Goal: Task Accomplishment & Management: Manage account settings

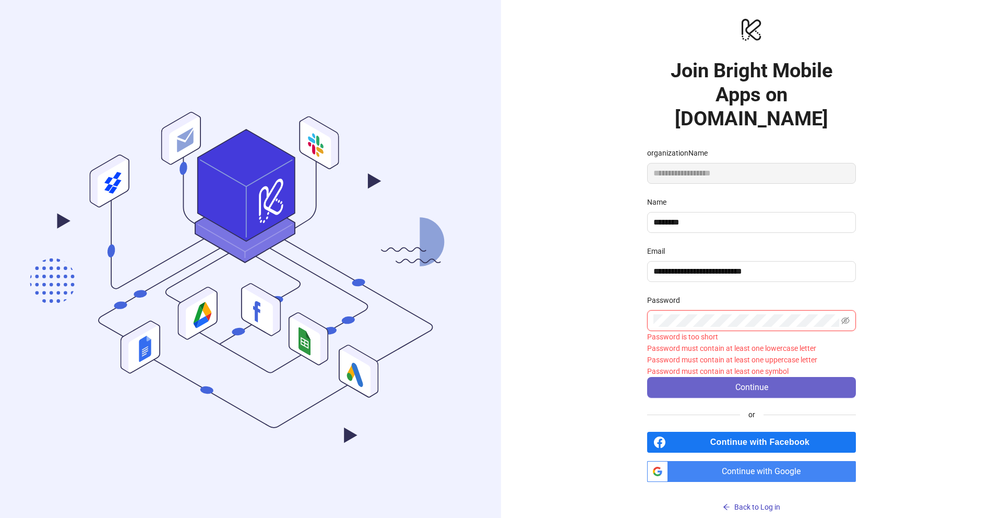
click at [647, 377] on button "Continue" at bounding box center [751, 387] width 209 height 21
click at [729, 310] on span at bounding box center [751, 320] width 209 height 21
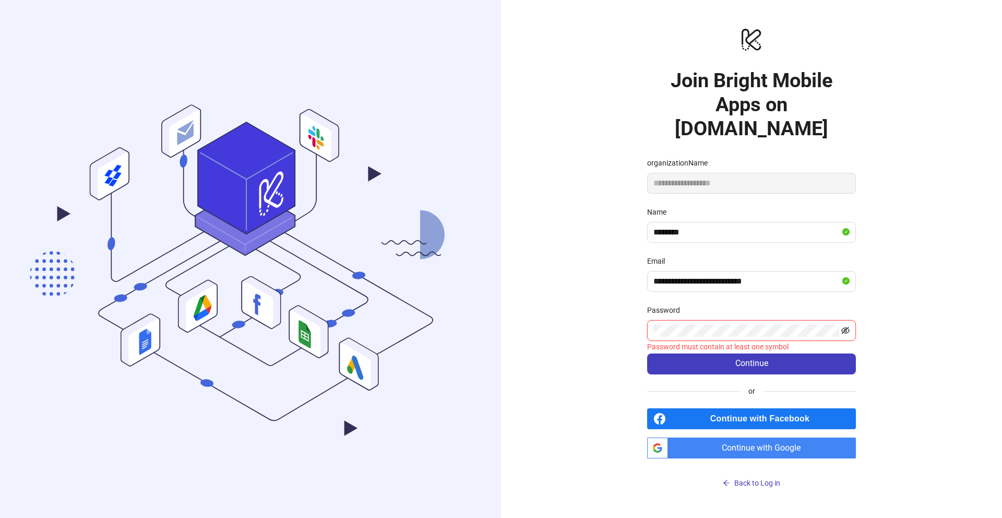
click at [847, 326] on icon "eye-invisible" at bounding box center [845, 330] width 8 height 8
click at [777, 353] on button "Continue" at bounding box center [751, 363] width 209 height 21
drag, startPoint x: 797, startPoint y: 334, endPoint x: 643, endPoint y: 335, distance: 153.9
click at [643, 335] on div "**********" at bounding box center [751, 259] width 501 height 518
copy div "Password must contain at least one symbol"
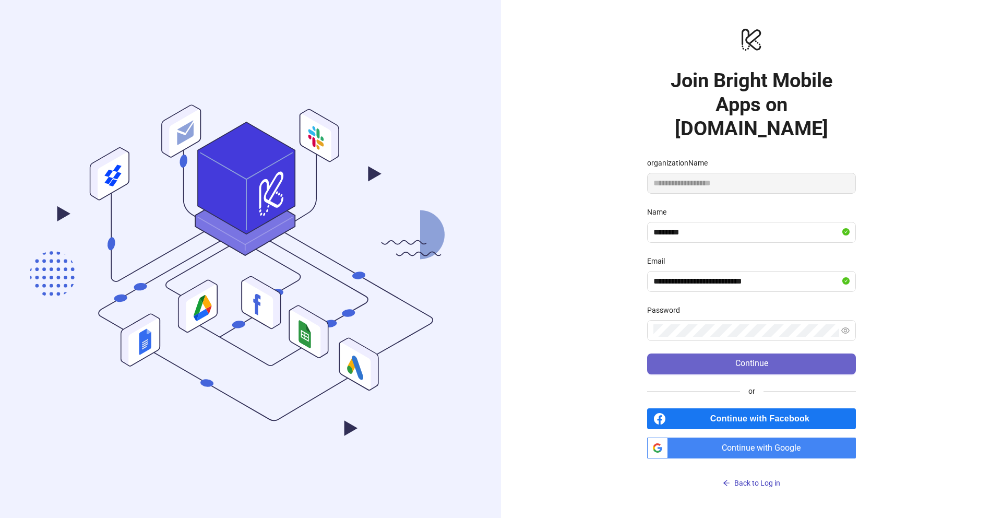
click at [811, 355] on button "Continue" at bounding box center [751, 363] width 209 height 21
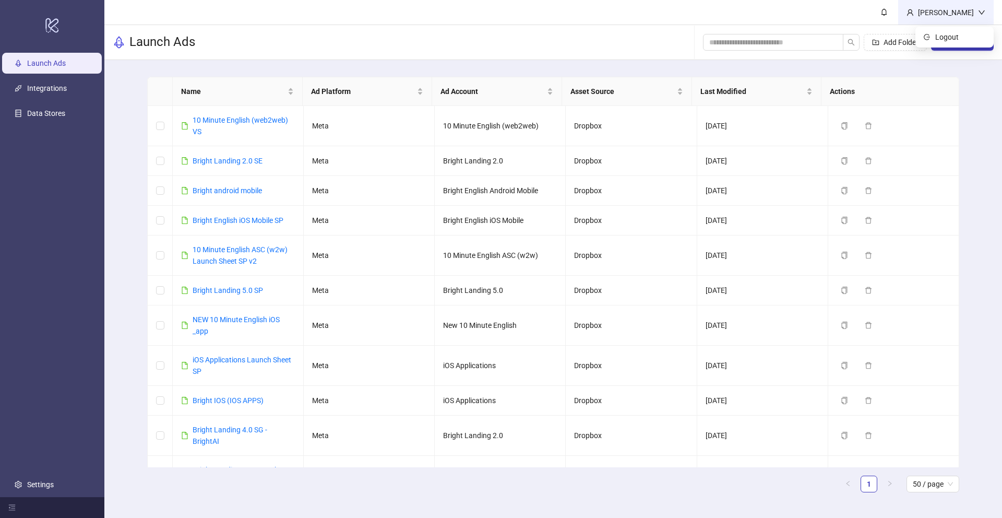
click at [974, 15] on div "[PERSON_NAME]" at bounding box center [946, 12] width 64 height 11
click at [54, 483] on link "Settings" at bounding box center [40, 484] width 27 height 8
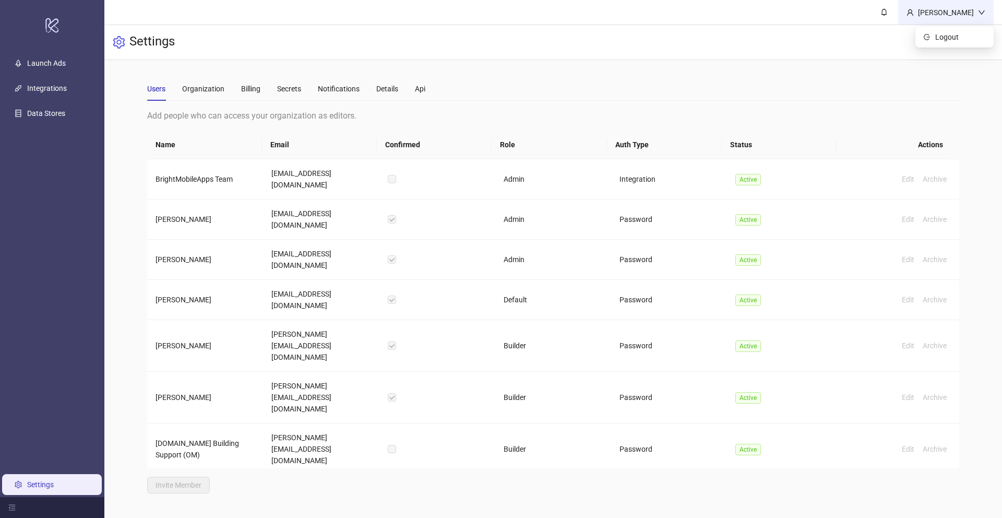
click at [970, 15] on div "[PERSON_NAME]" at bounding box center [946, 12] width 64 height 11
click at [203, 88] on div "Organization" at bounding box center [203, 88] width 42 height 11
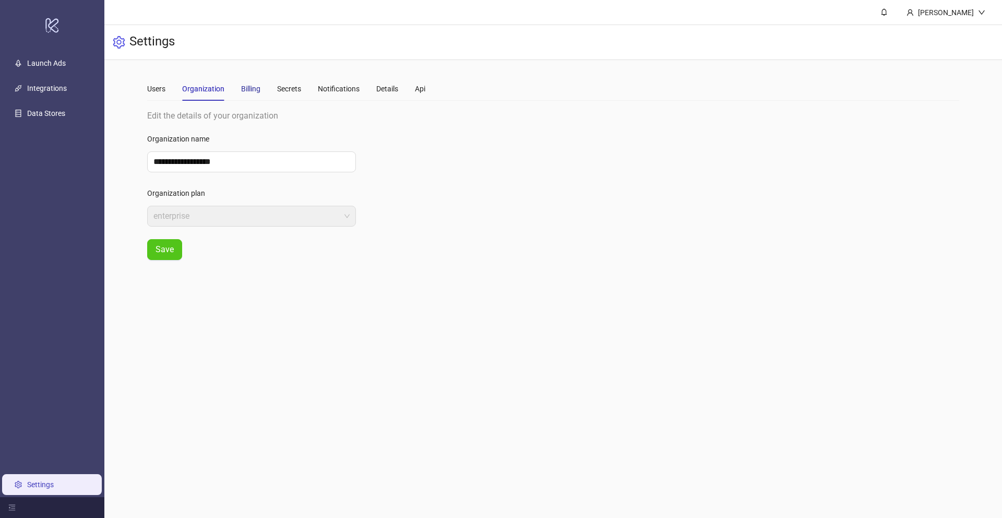
click at [250, 87] on div "Billing" at bounding box center [250, 88] width 19 height 11
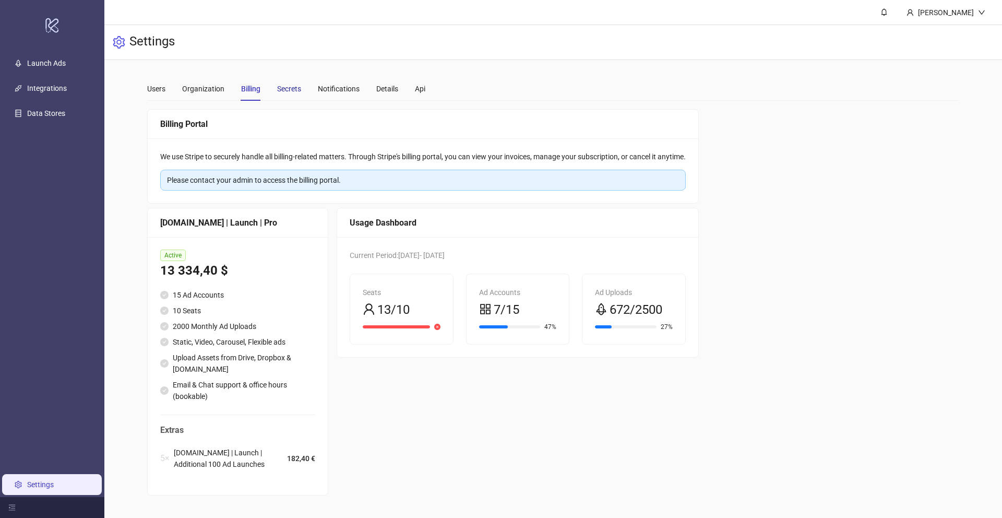
click at [289, 87] on div "Secrets" at bounding box center [289, 88] width 24 height 11
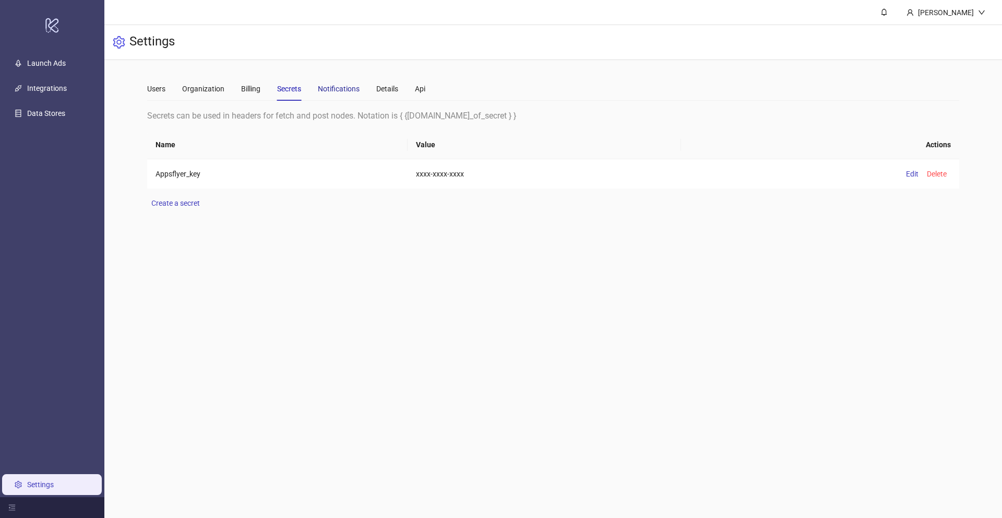
click at [344, 89] on div "Notifications" at bounding box center [339, 88] width 42 height 11
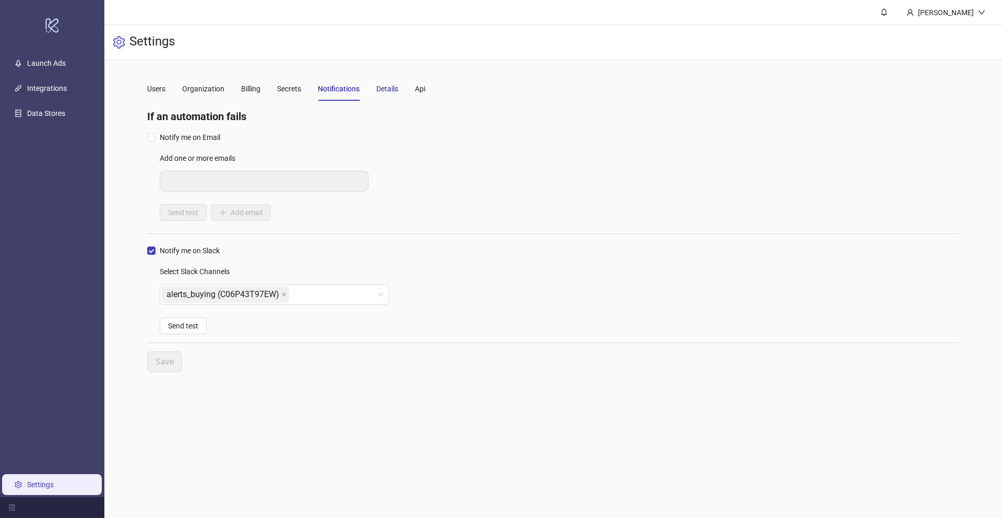
click at [389, 89] on div "Details" at bounding box center [387, 88] width 22 height 11
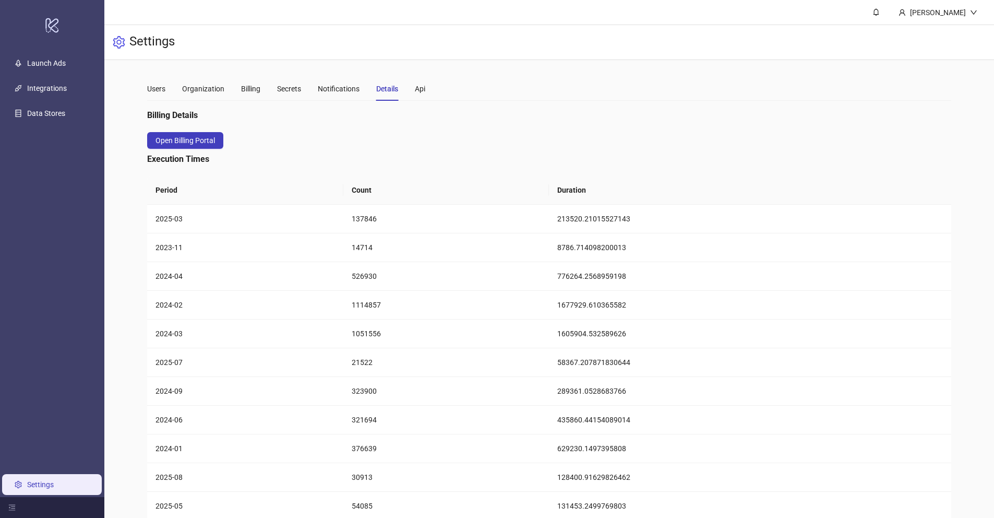
click at [54, 488] on link "Settings" at bounding box center [40, 484] width 27 height 8
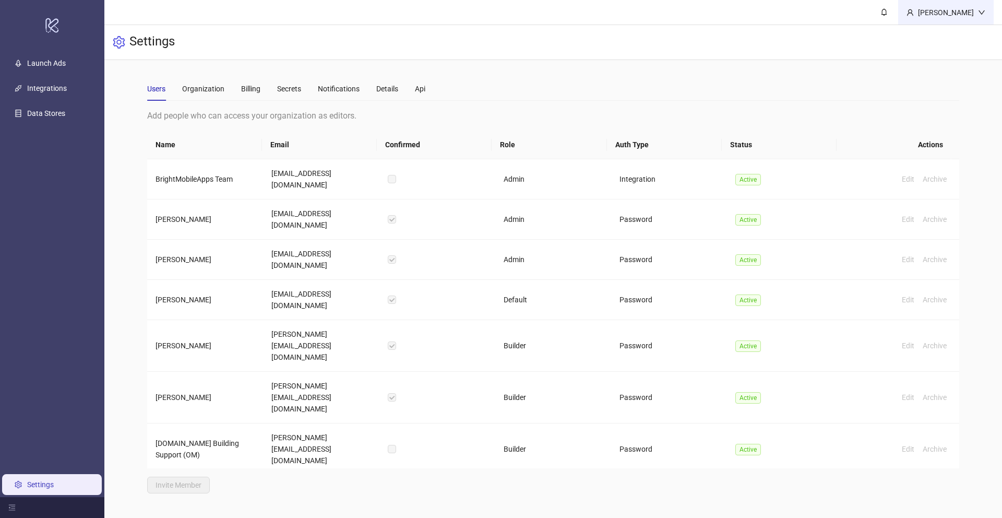
click at [959, 10] on div "[PERSON_NAME]" at bounding box center [946, 12] width 64 height 11
click at [58, 65] on link "Launch Ads" at bounding box center [46, 63] width 39 height 8
